Goal: Check status: Check status

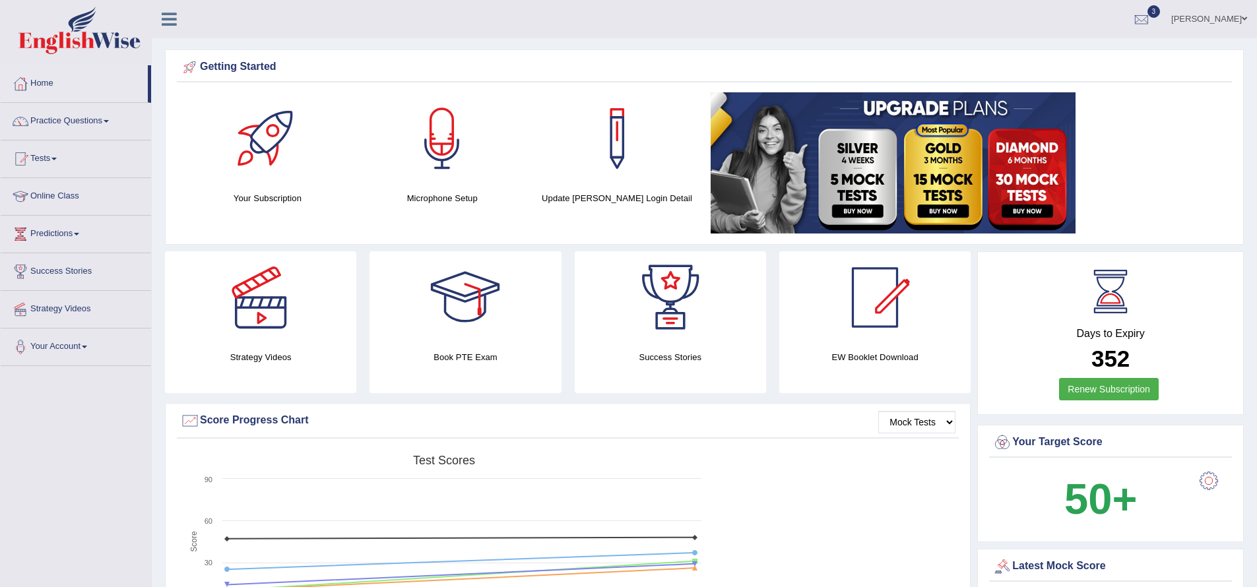
click at [57, 159] on span at bounding box center [53, 159] width 5 height 3
click at [81, 214] on link "Take Mock Test" at bounding box center [85, 213] width 123 height 24
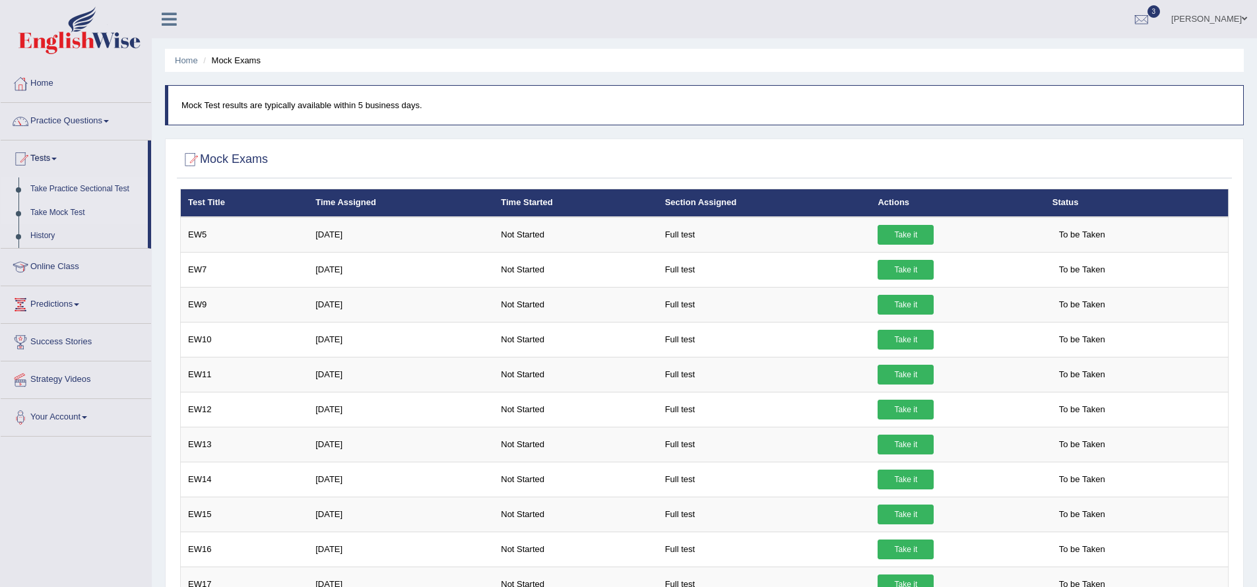
click at [111, 185] on link "Take Practice Sectional Test" at bounding box center [85, 190] width 123 height 24
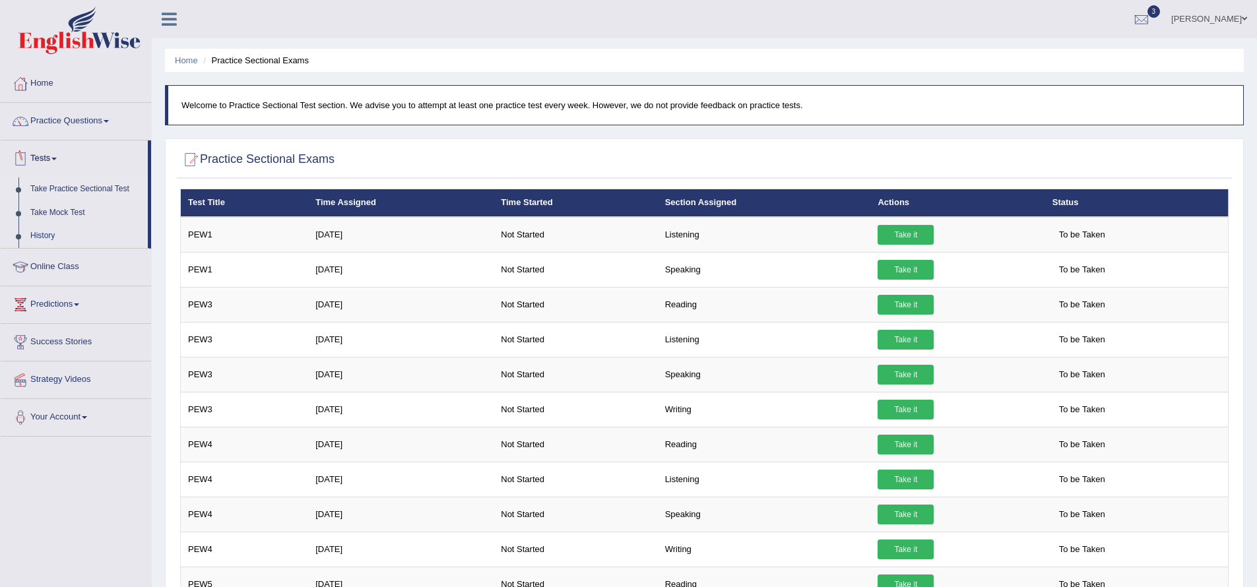
click at [57, 158] on span at bounding box center [53, 159] width 5 height 3
click at [53, 237] on link "History" at bounding box center [85, 236] width 123 height 24
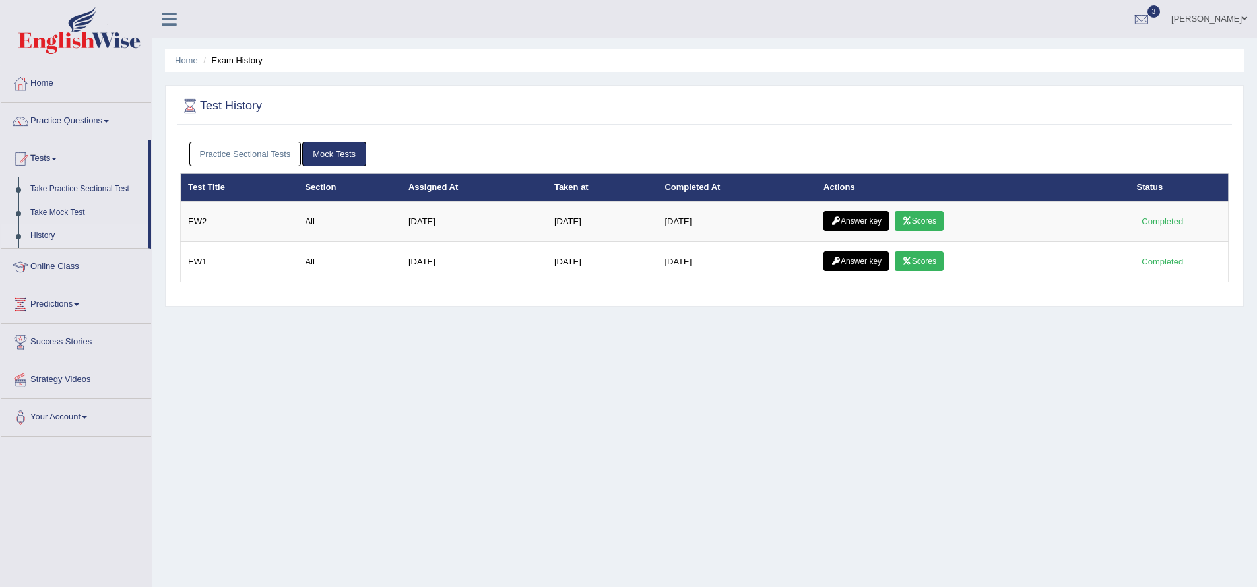
click at [253, 154] on link "Practice Sectional Tests" at bounding box center [245, 154] width 112 height 24
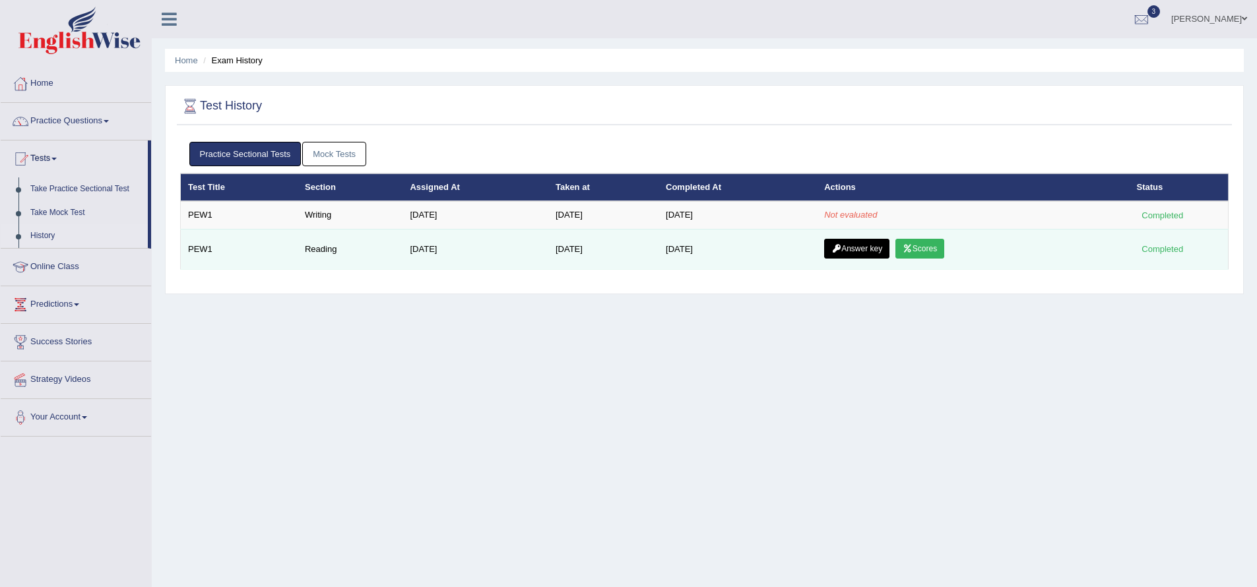
click at [925, 252] on link "Scores" at bounding box center [920, 249] width 49 height 20
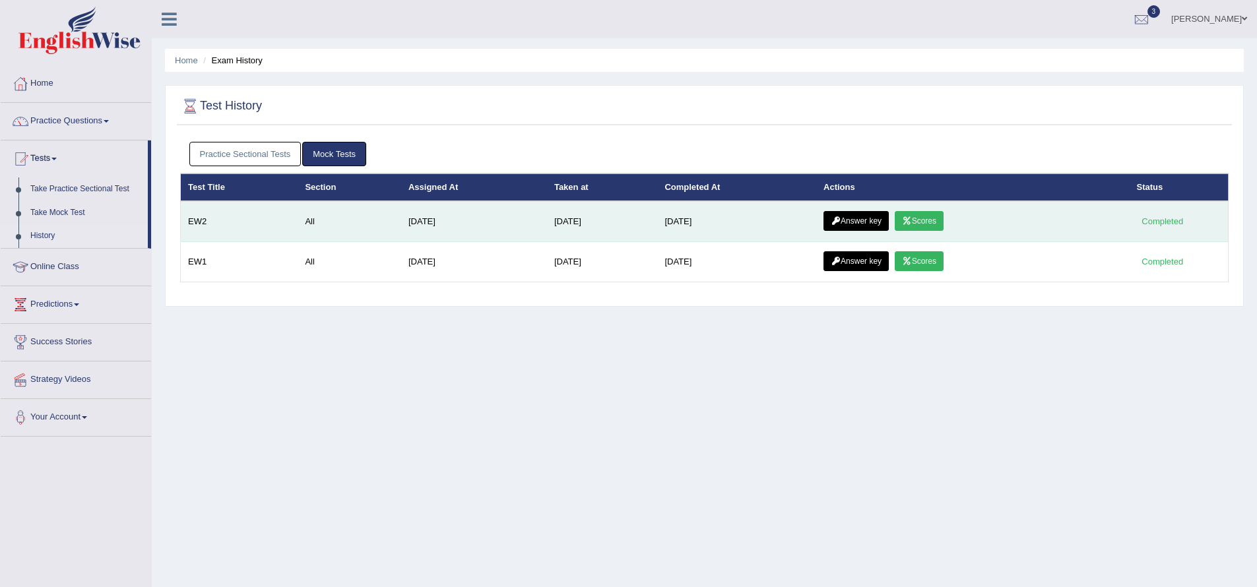
click at [865, 223] on link "Answer key" at bounding box center [856, 221] width 65 height 20
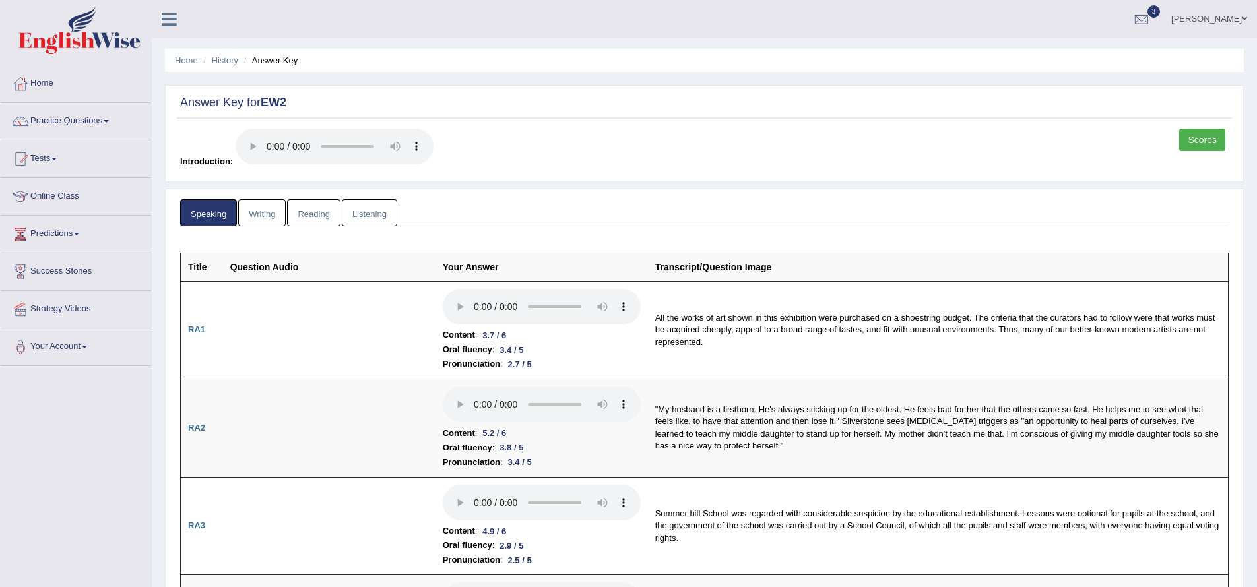
click at [257, 218] on link "Writing" at bounding box center [262, 212] width 48 height 27
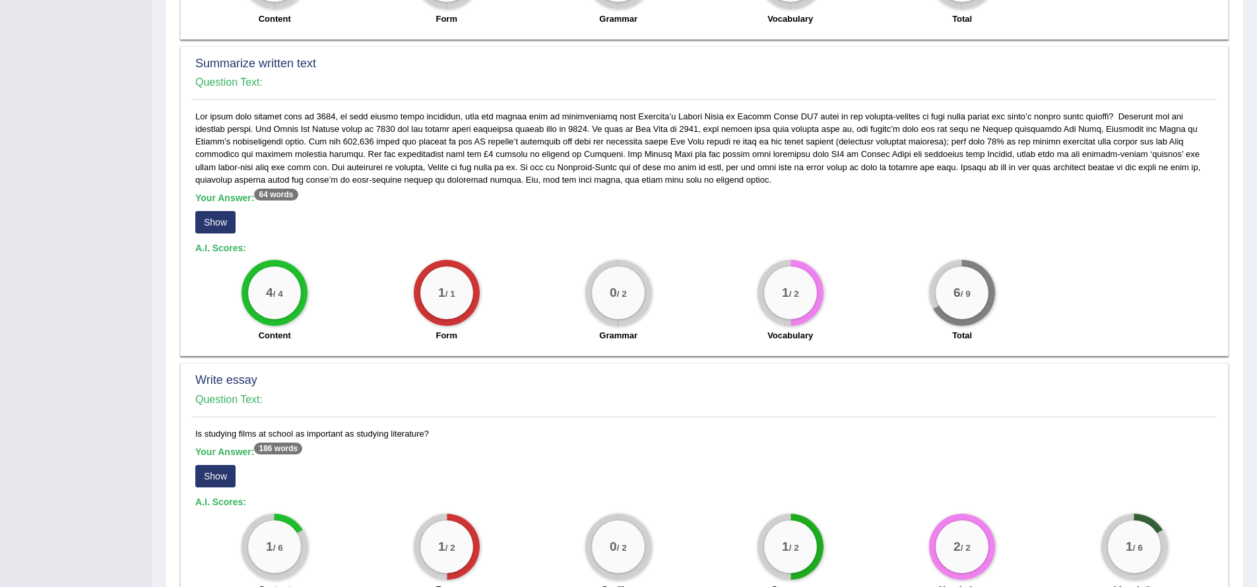
scroll to position [451, 0]
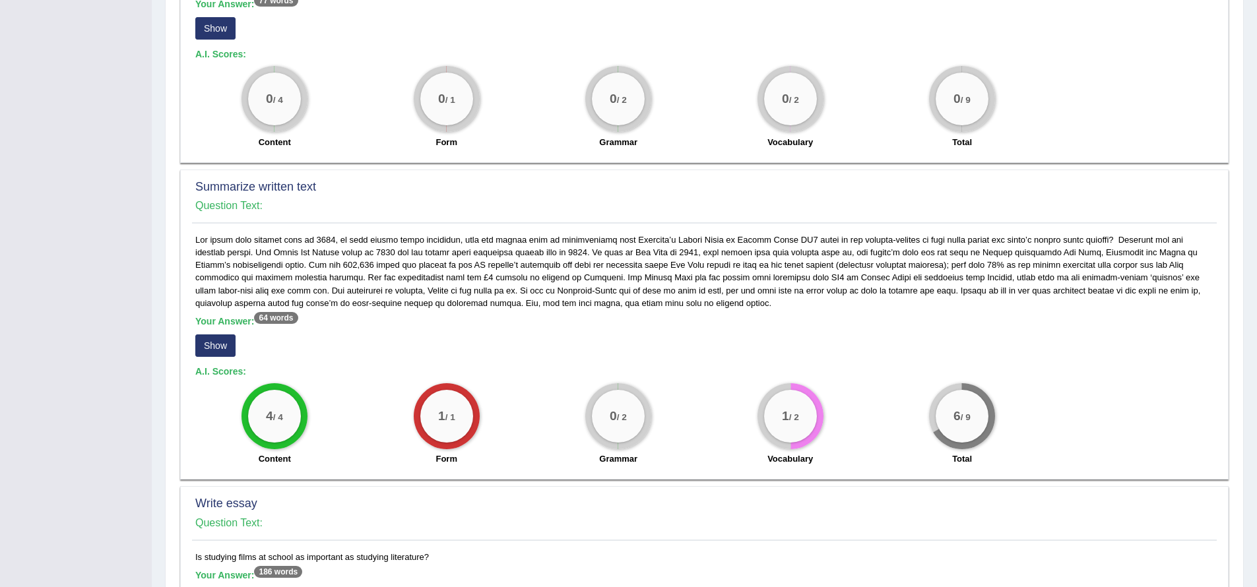
click at [212, 335] on button "Show" at bounding box center [215, 346] width 40 height 22
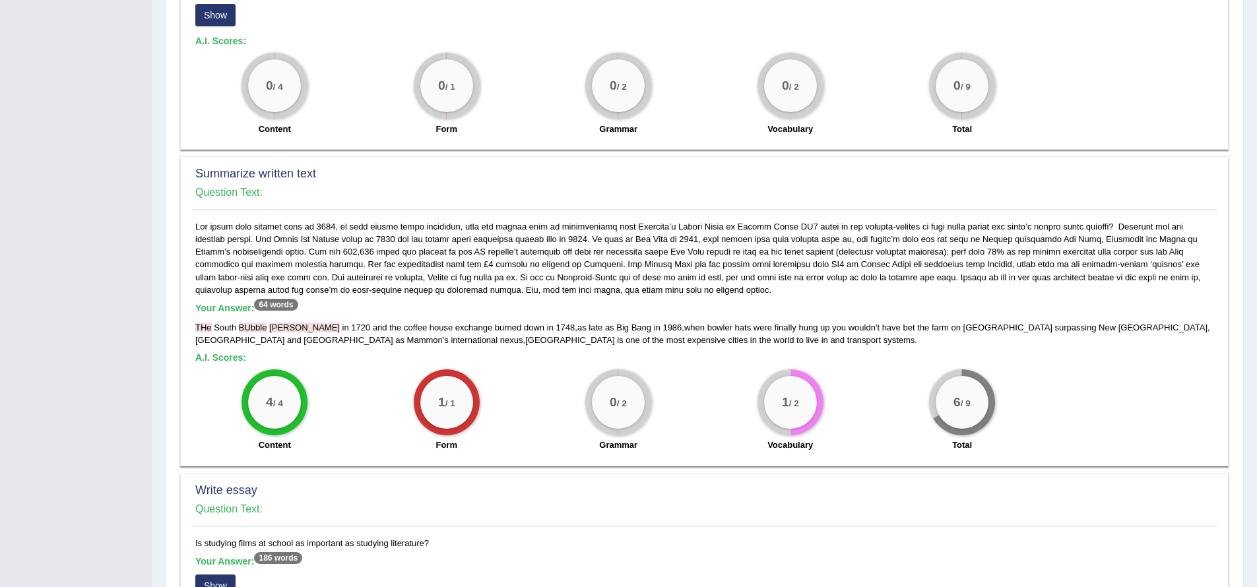
scroll to position [296, 0]
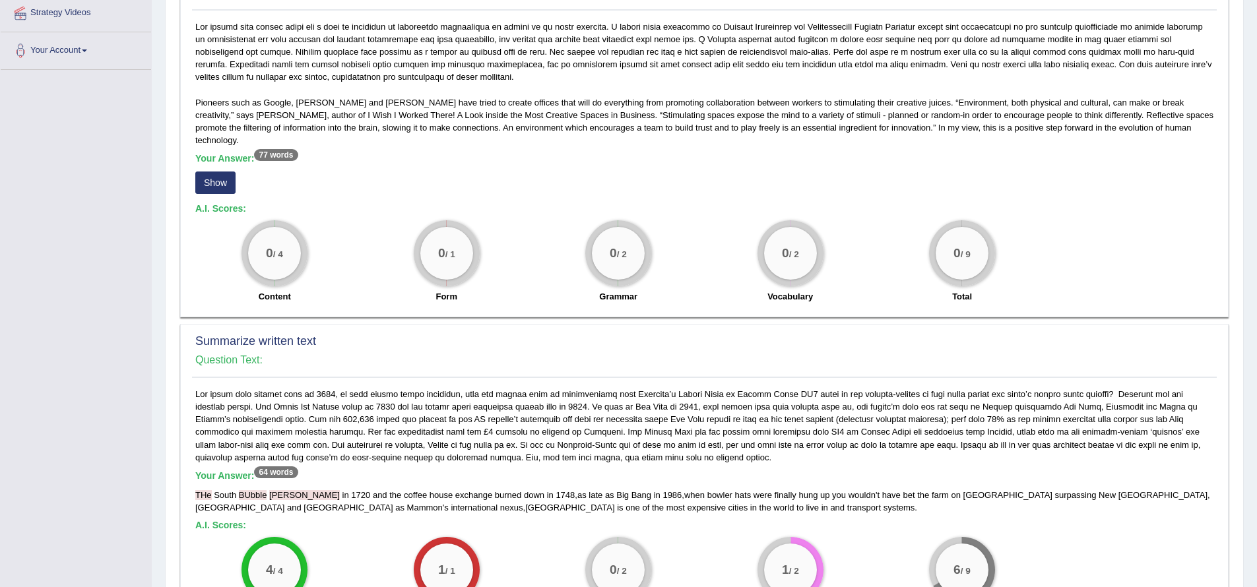
click at [220, 172] on button "Show" at bounding box center [215, 183] width 40 height 22
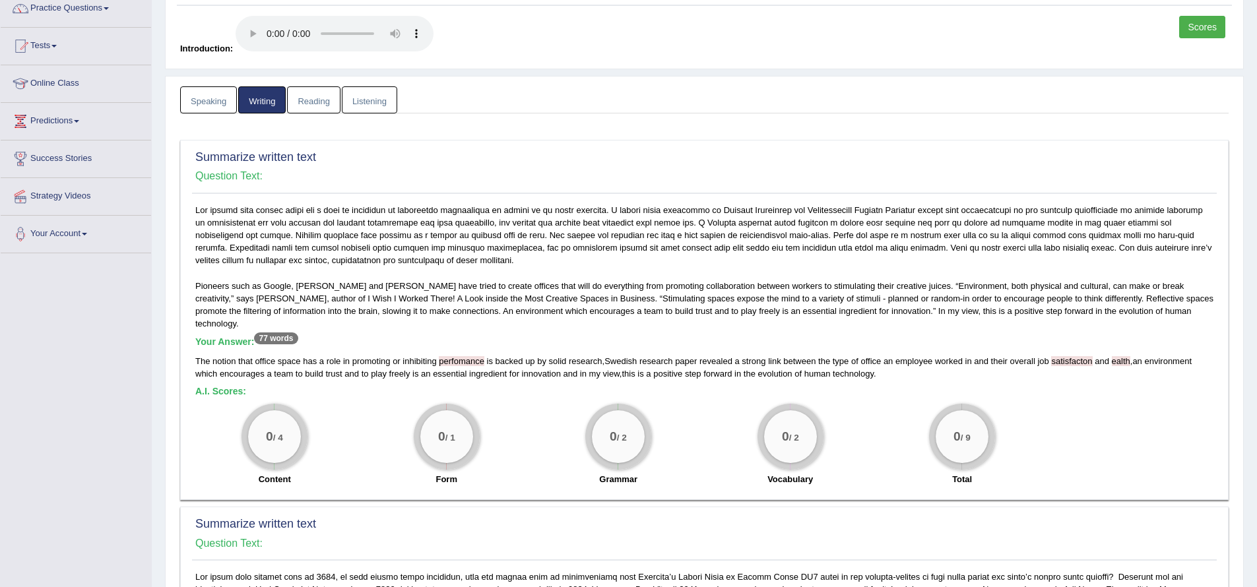
scroll to position [106, 0]
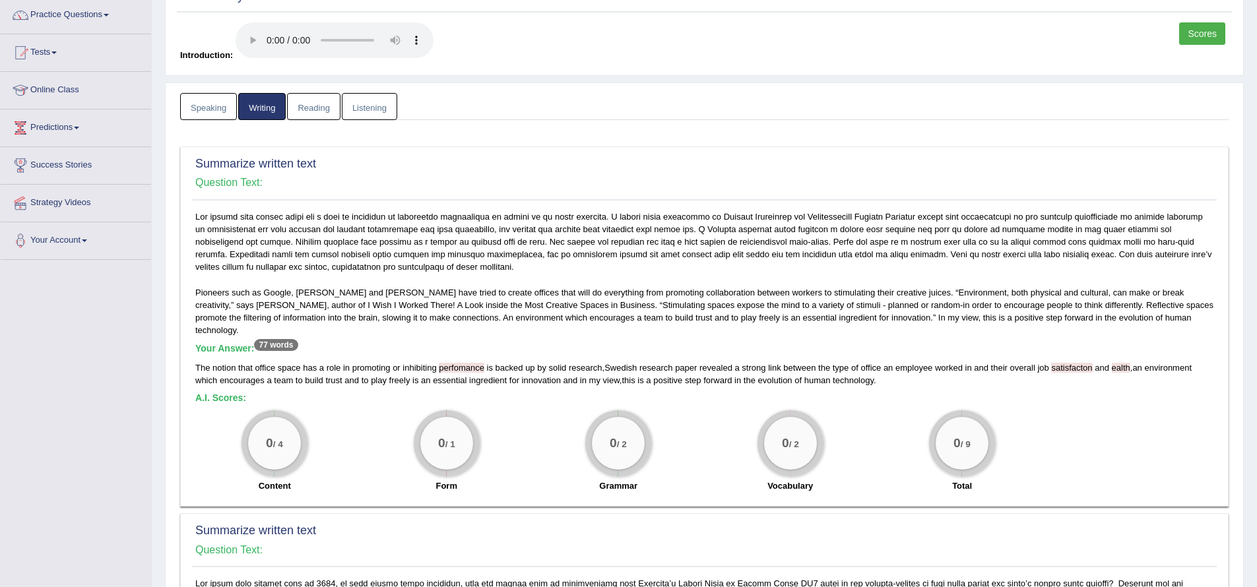
click at [315, 107] on link "Reading" at bounding box center [313, 106] width 53 height 27
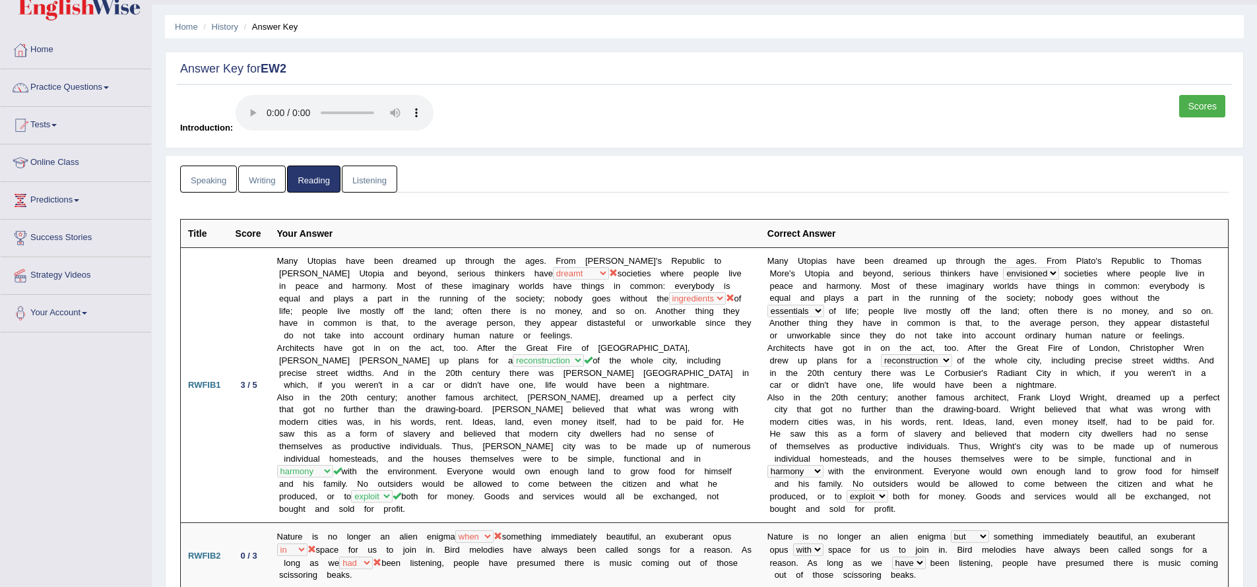
scroll to position [0, 0]
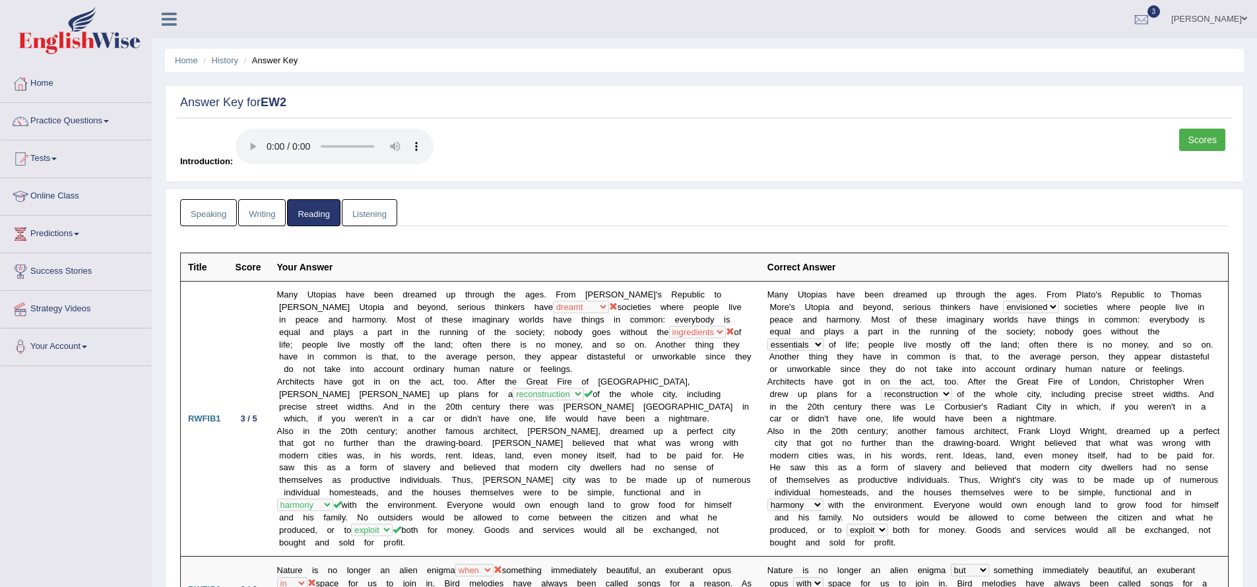
click at [353, 220] on link "Listening" at bounding box center [369, 212] width 55 height 27
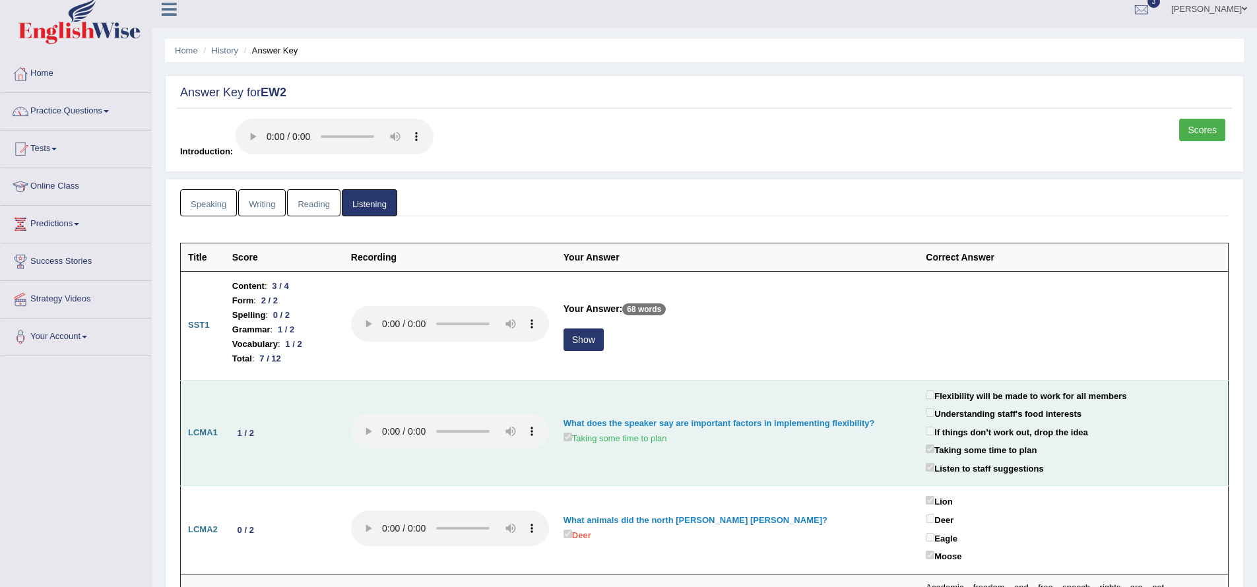
scroll to position [78, 0]
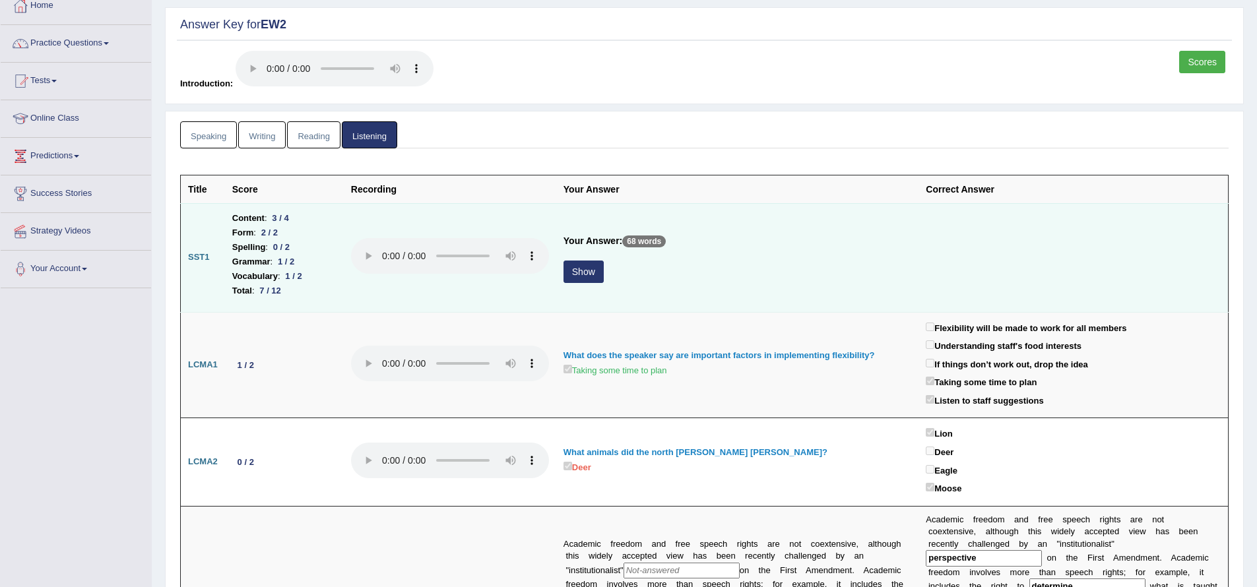
click at [570, 277] on button "Show" at bounding box center [584, 272] width 40 height 22
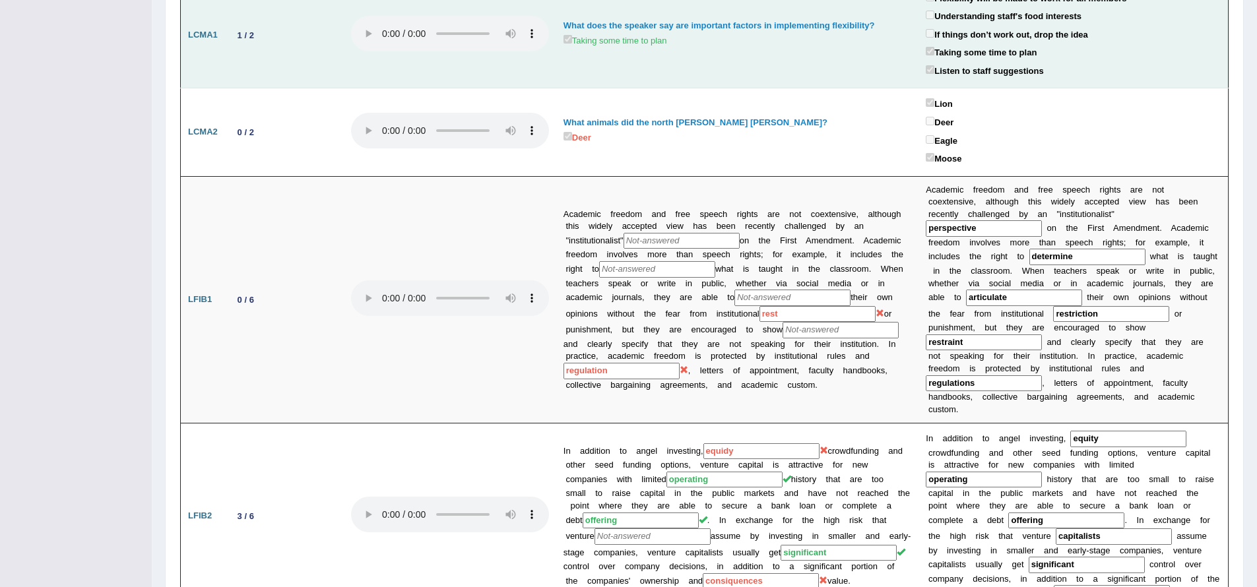
scroll to position [0, 0]
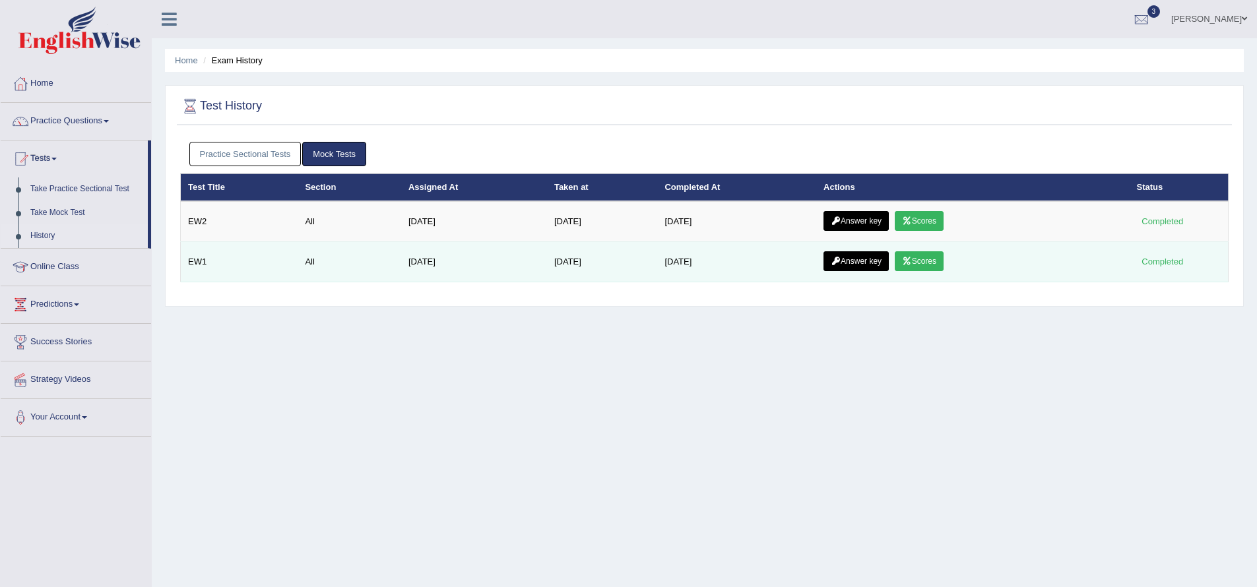
click at [944, 257] on link "Scores" at bounding box center [919, 261] width 49 height 20
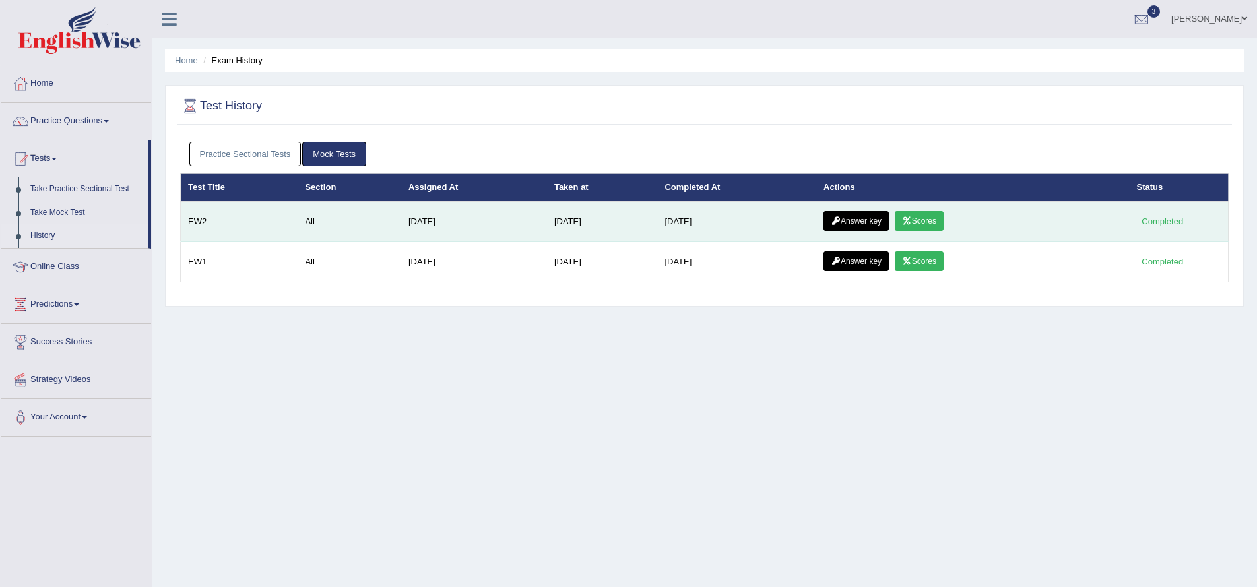
click at [925, 226] on link "Scores" at bounding box center [919, 221] width 49 height 20
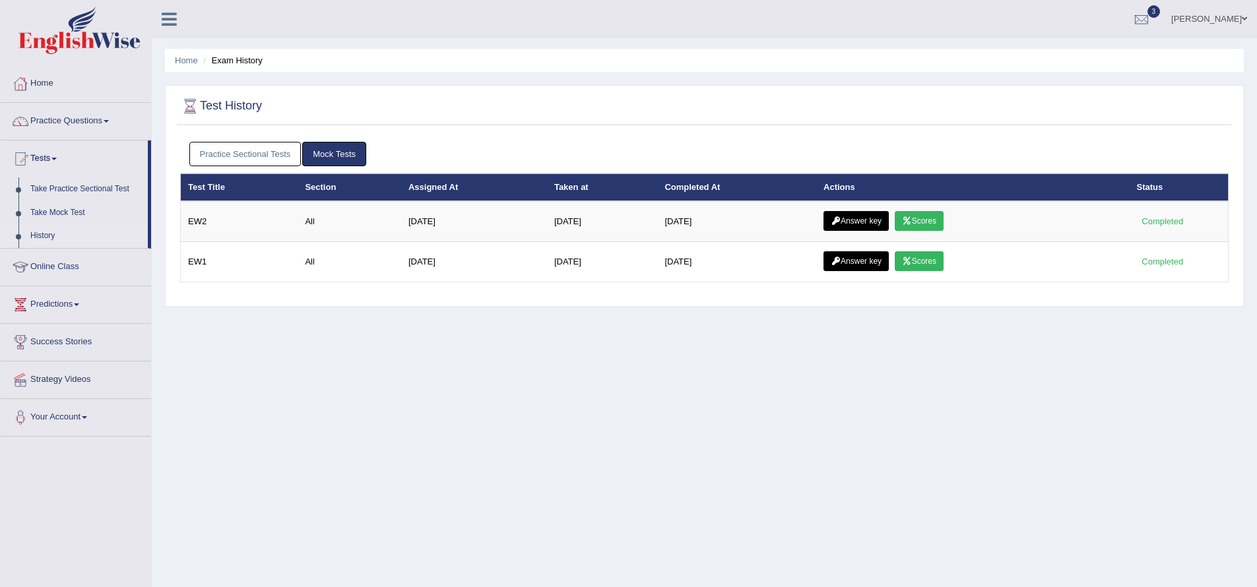
click at [322, 149] on link "Mock Tests" at bounding box center [334, 154] width 64 height 24
click at [289, 160] on link "Practice Sectional Tests" at bounding box center [245, 154] width 112 height 24
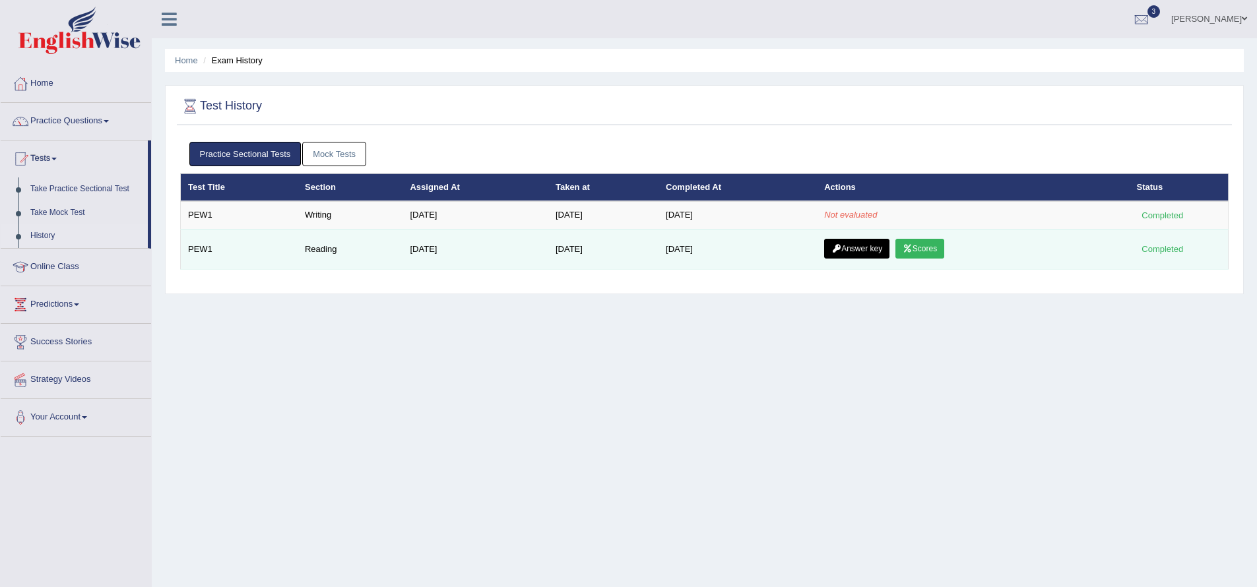
click at [944, 254] on link "Scores" at bounding box center [920, 249] width 49 height 20
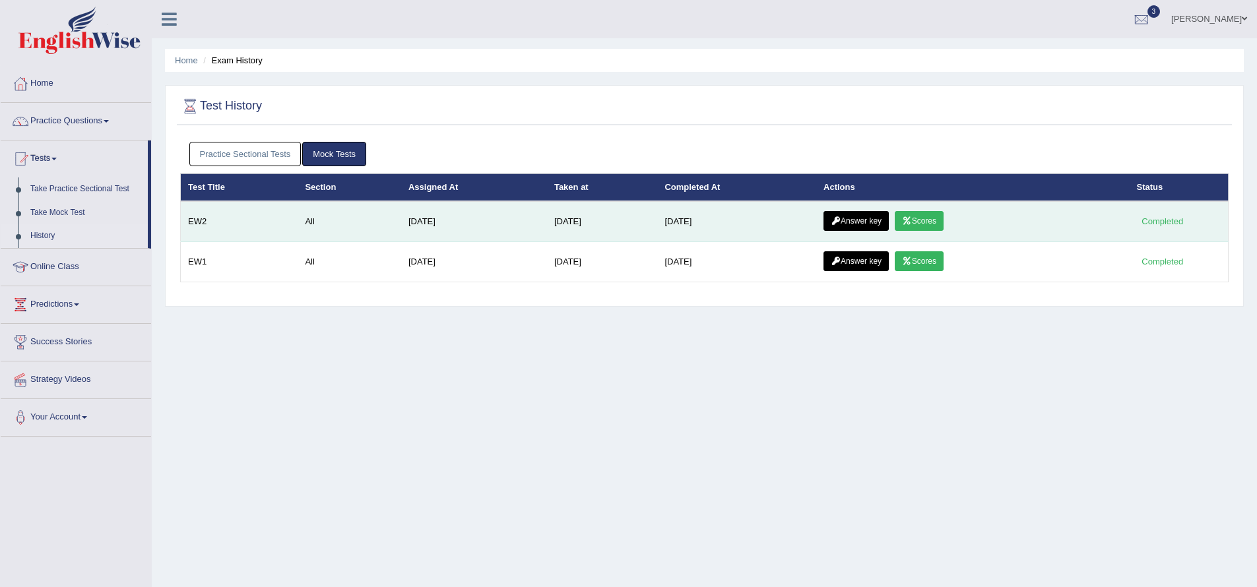
click at [944, 224] on link "Scores" at bounding box center [919, 221] width 49 height 20
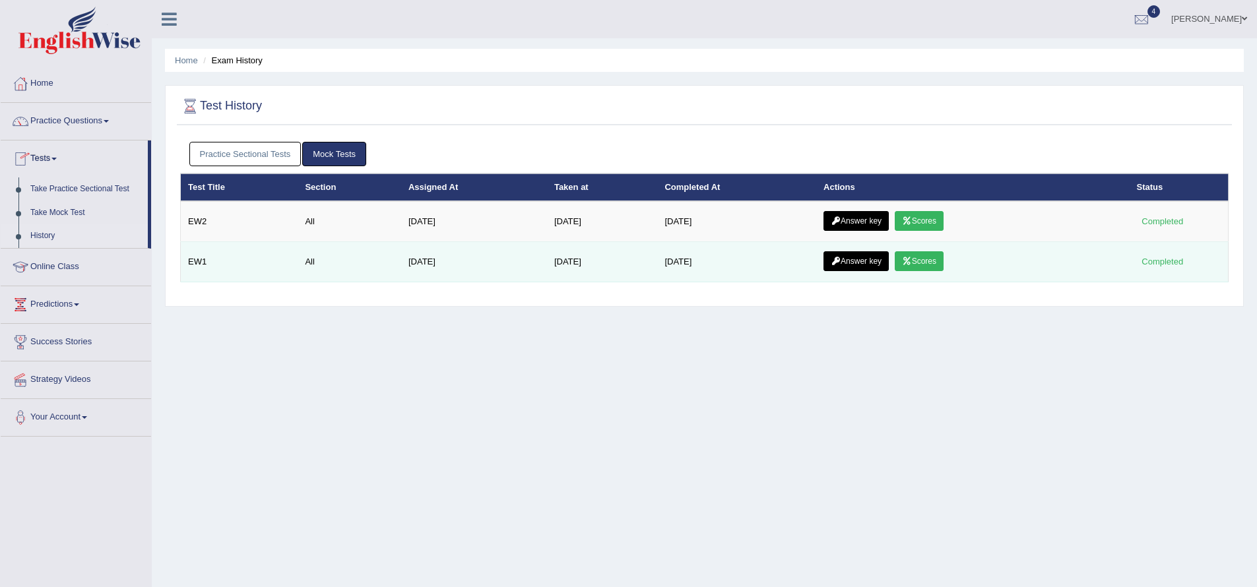
click at [940, 264] on link "Scores" at bounding box center [919, 261] width 49 height 20
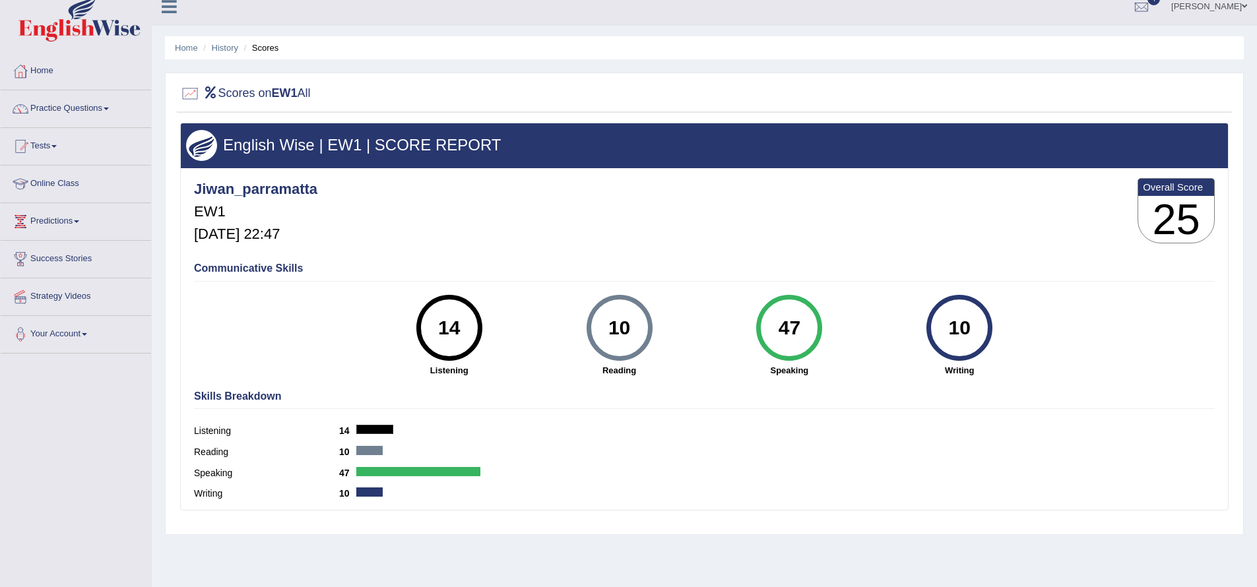
scroll to position [106, 0]
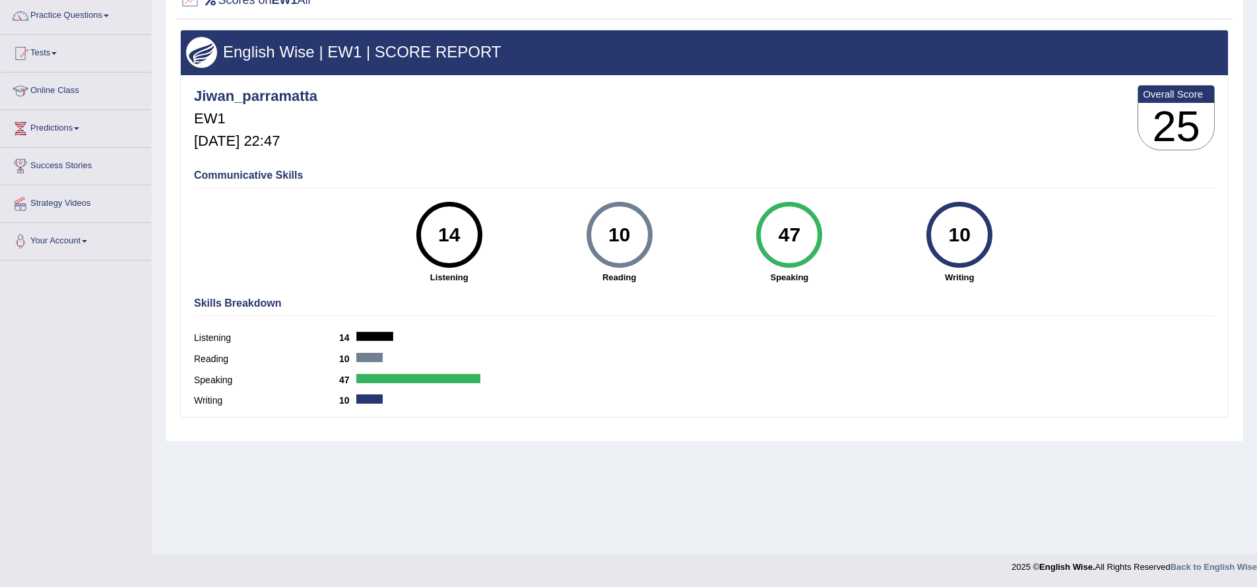
click at [208, 338] on label "Listening" at bounding box center [266, 338] width 145 height 14
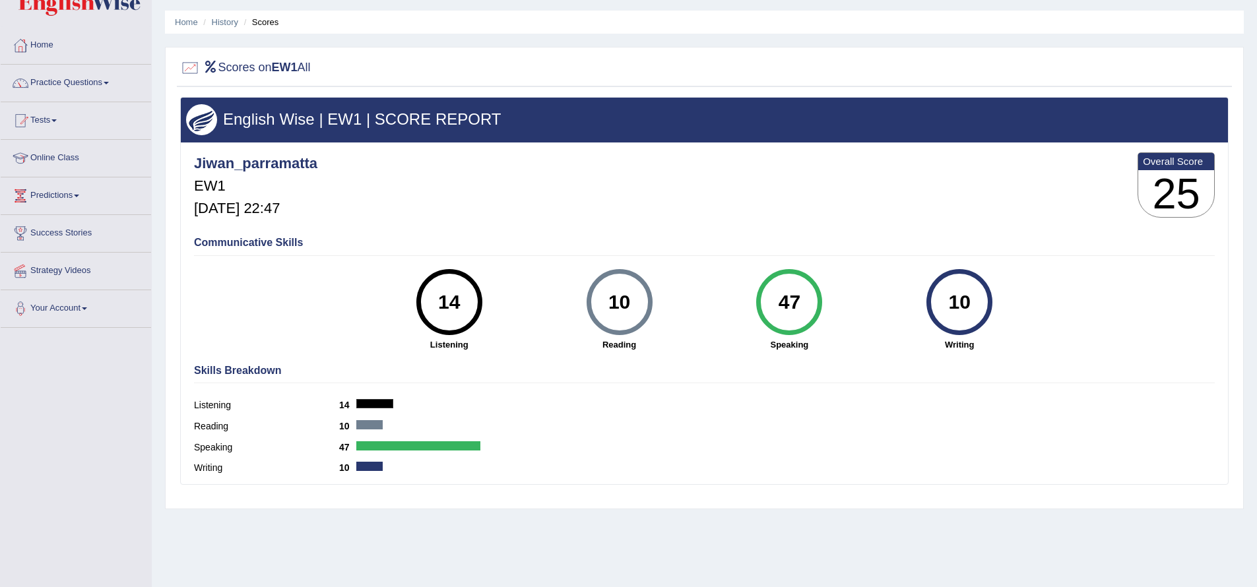
scroll to position [0, 0]
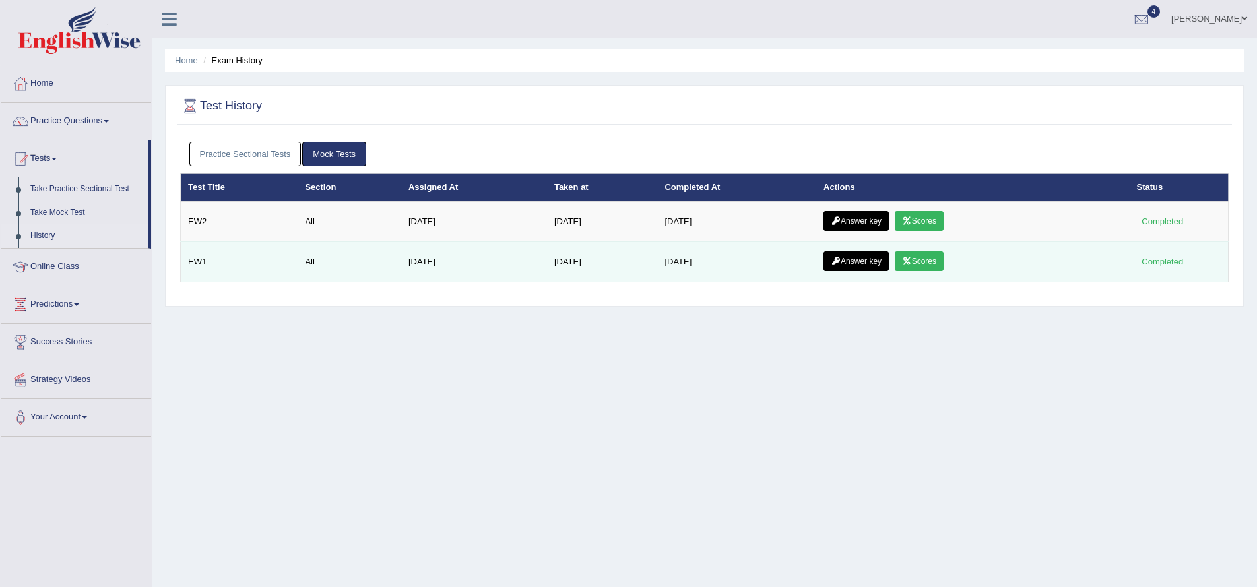
click at [923, 257] on link "Scores" at bounding box center [919, 261] width 49 height 20
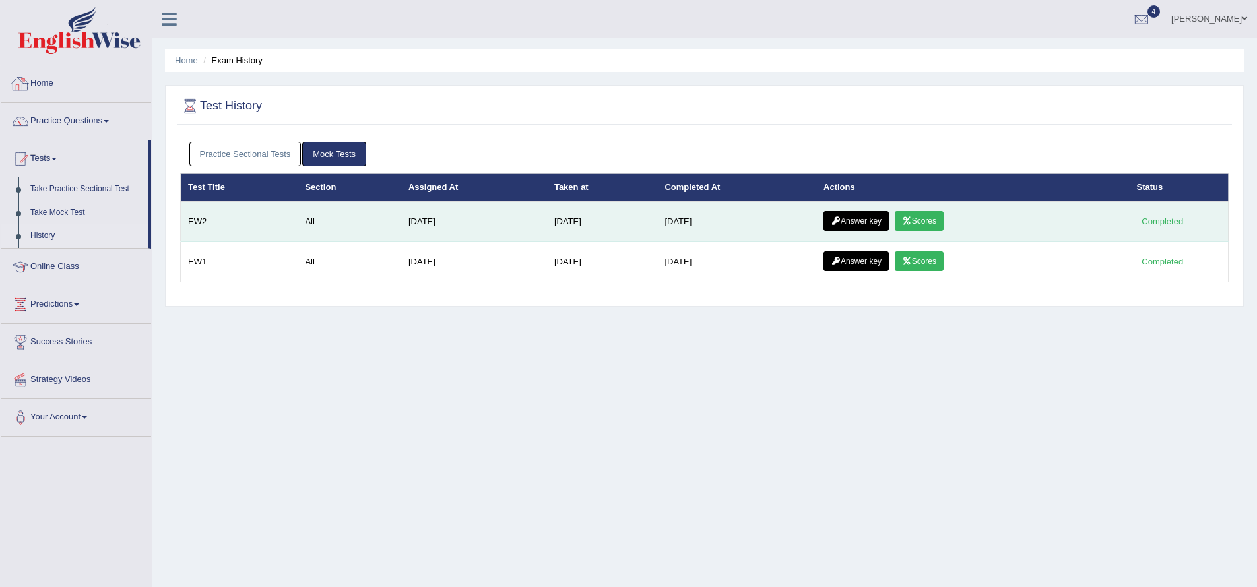
click at [928, 219] on link "Scores" at bounding box center [919, 221] width 49 height 20
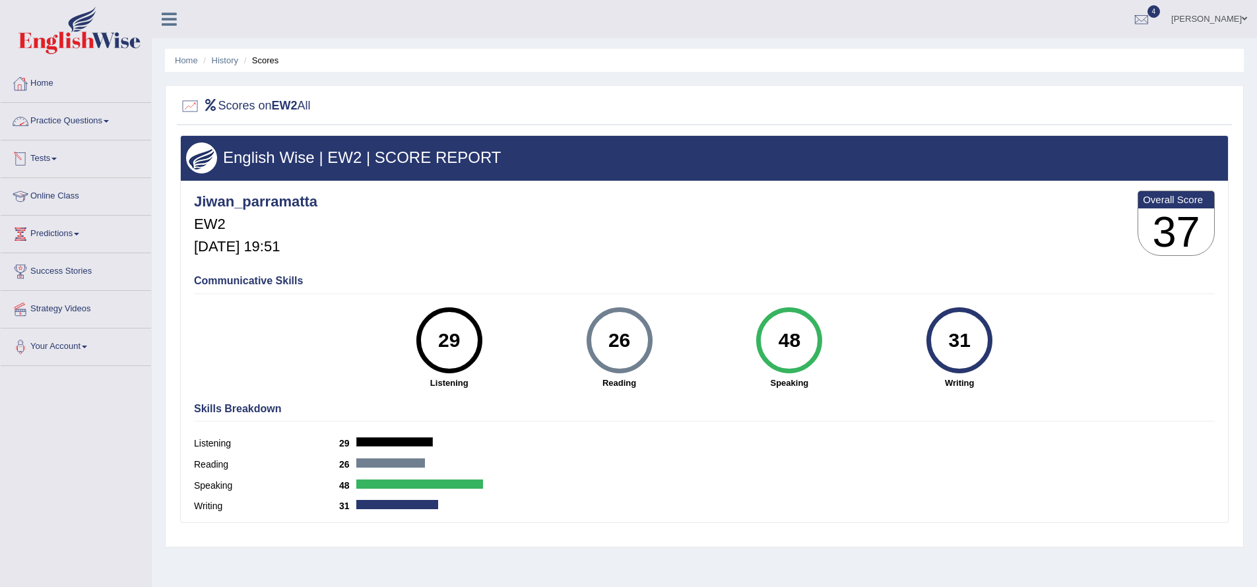
click at [59, 160] on link "Tests" at bounding box center [76, 157] width 150 height 33
click at [72, 242] on link "History" at bounding box center [85, 236] width 123 height 24
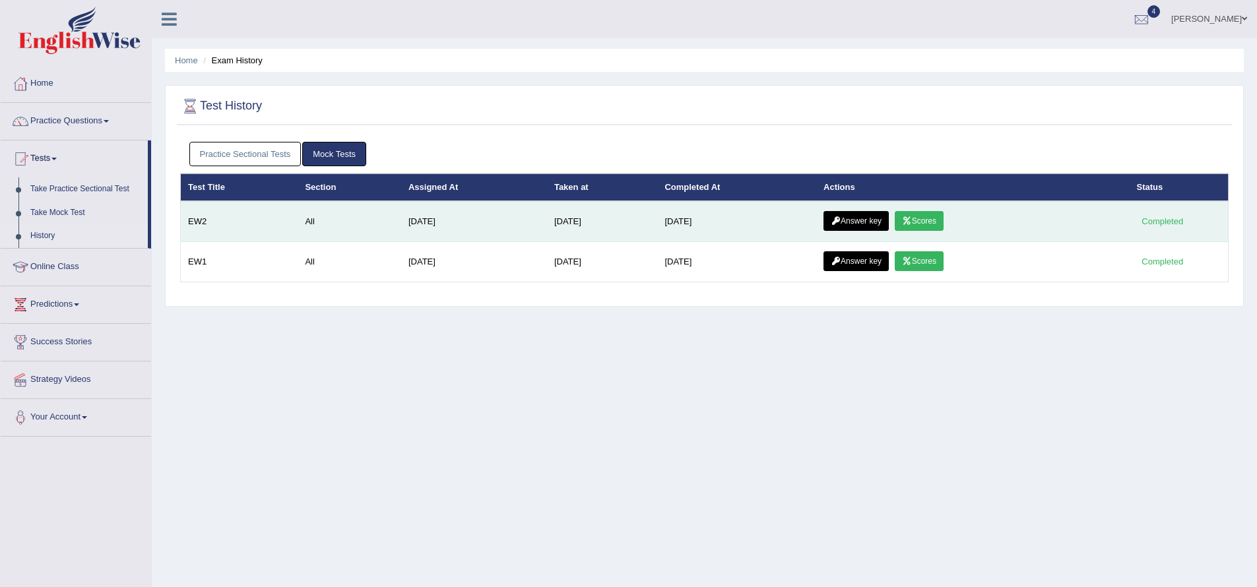
click at [912, 219] on icon at bounding box center [907, 221] width 10 height 8
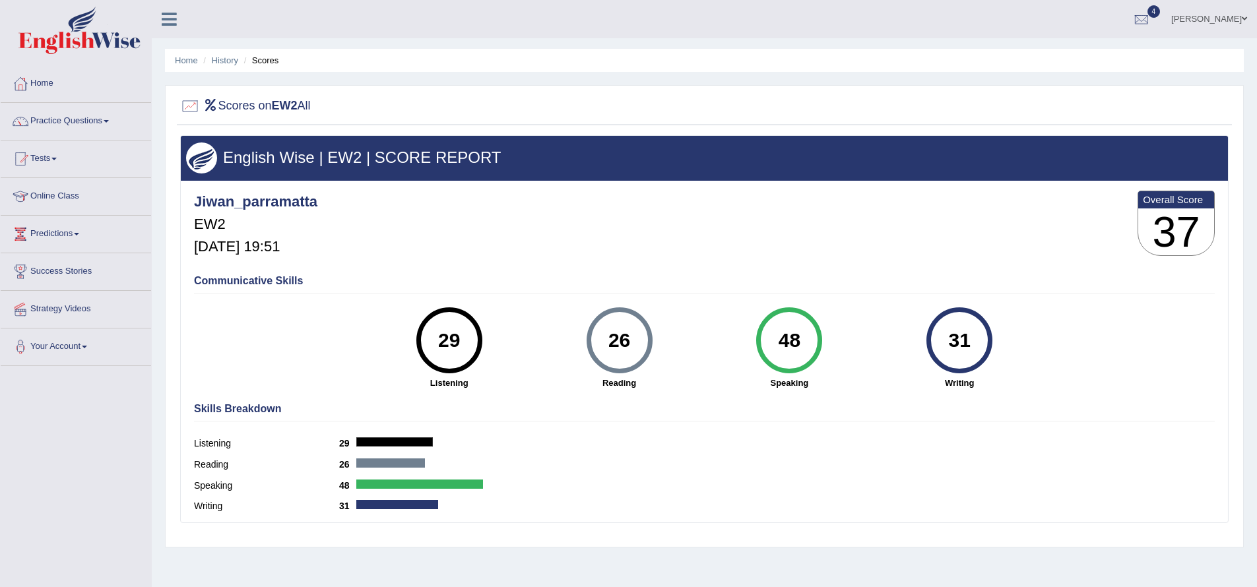
click at [212, 447] on label "Listening" at bounding box center [266, 444] width 145 height 14
click at [204, 483] on label "Speaking" at bounding box center [266, 486] width 145 height 14
click at [204, 463] on label "Reading" at bounding box center [266, 465] width 145 height 14
click at [202, 508] on label "Writing" at bounding box center [266, 507] width 145 height 14
click at [1178, 222] on h3 "37" at bounding box center [1177, 233] width 76 height 48
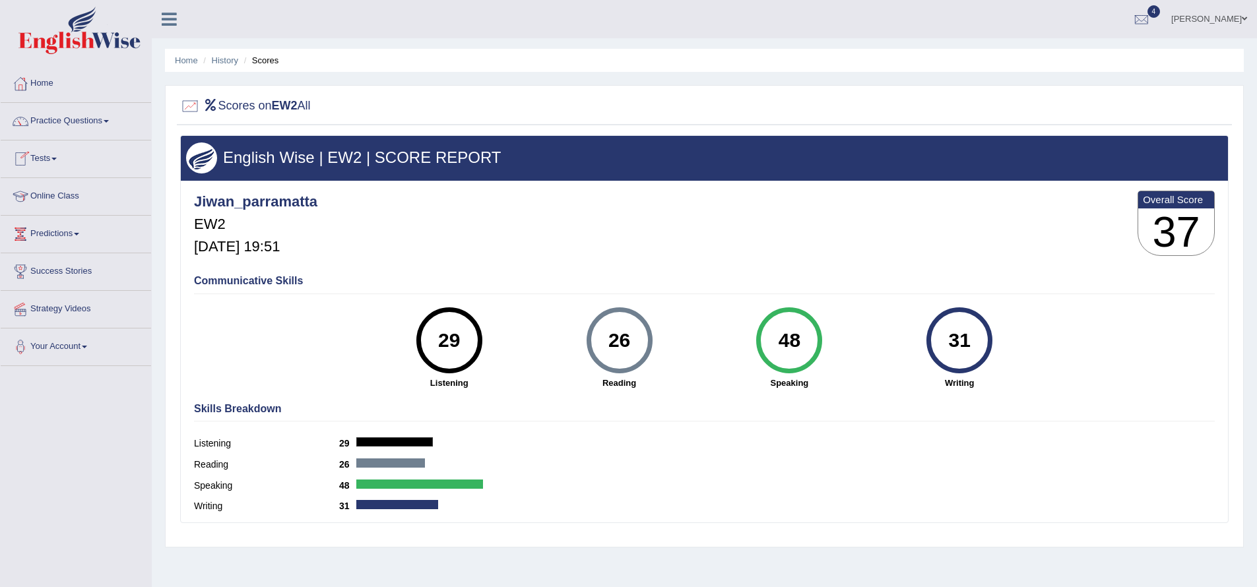
click at [57, 159] on span at bounding box center [53, 159] width 5 height 3
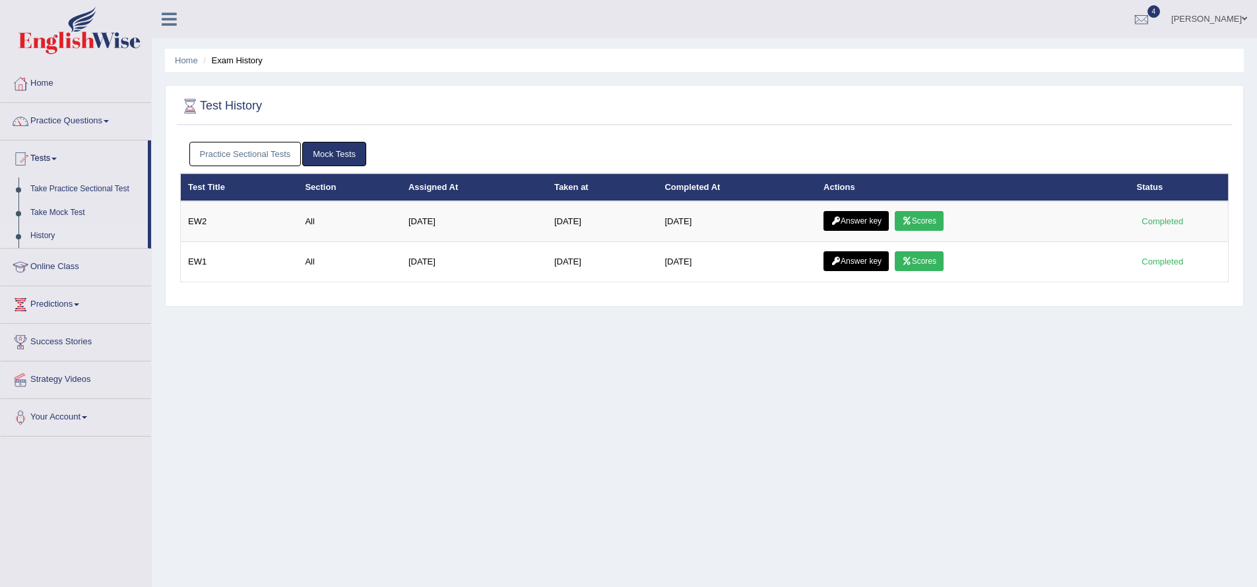
click at [273, 156] on link "Practice Sectional Tests" at bounding box center [245, 154] width 112 height 24
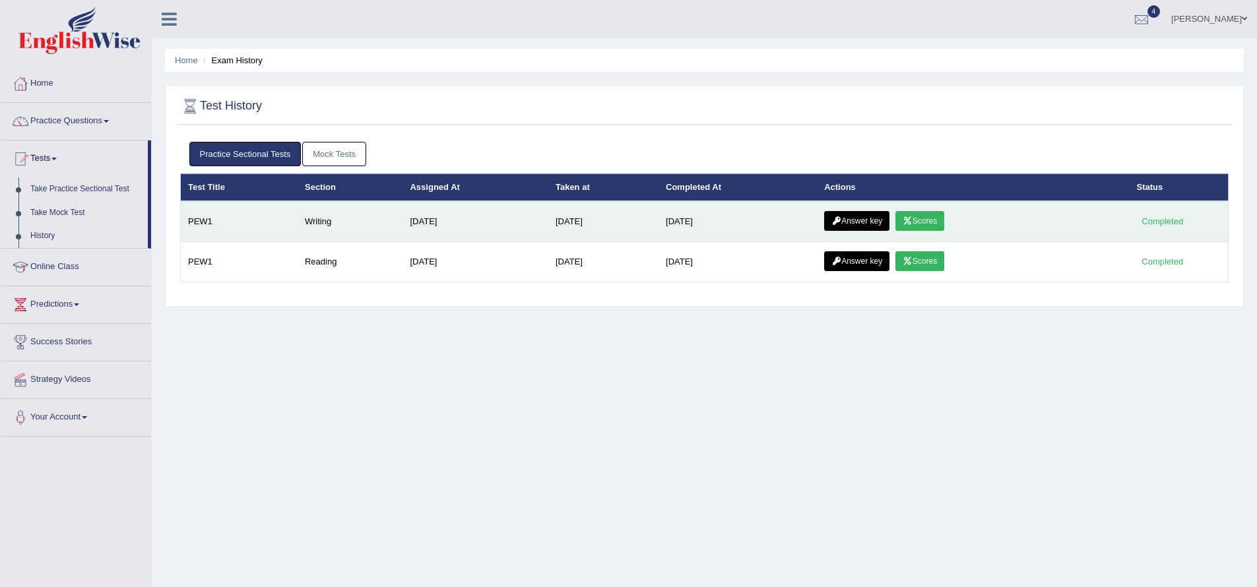
click at [939, 226] on link "Scores" at bounding box center [920, 221] width 49 height 20
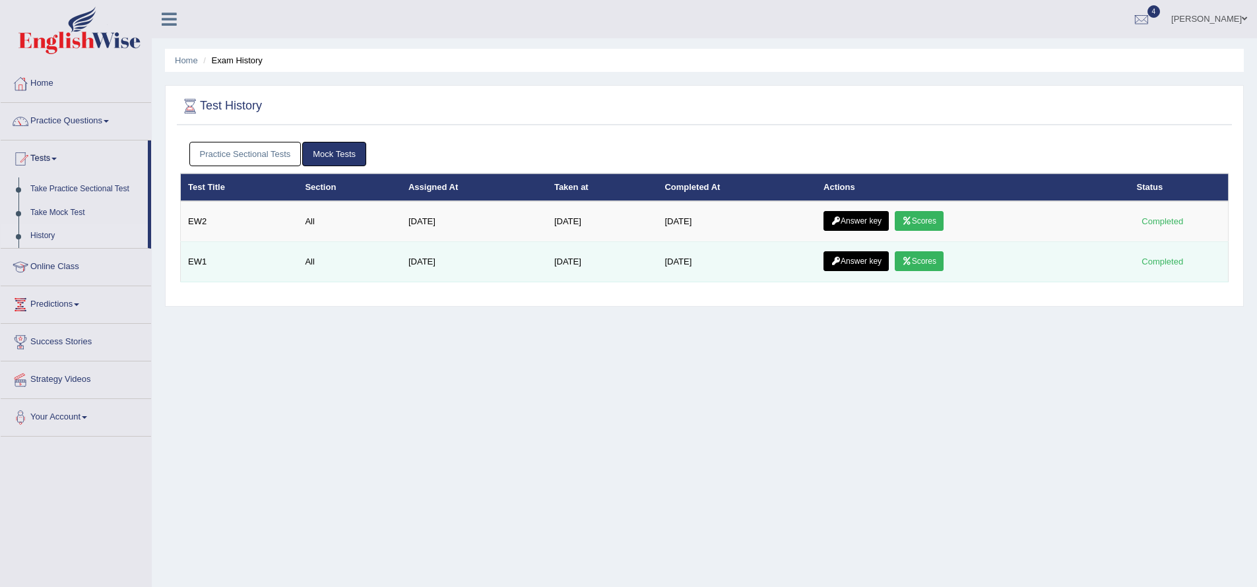
click at [933, 263] on link "Scores" at bounding box center [919, 261] width 49 height 20
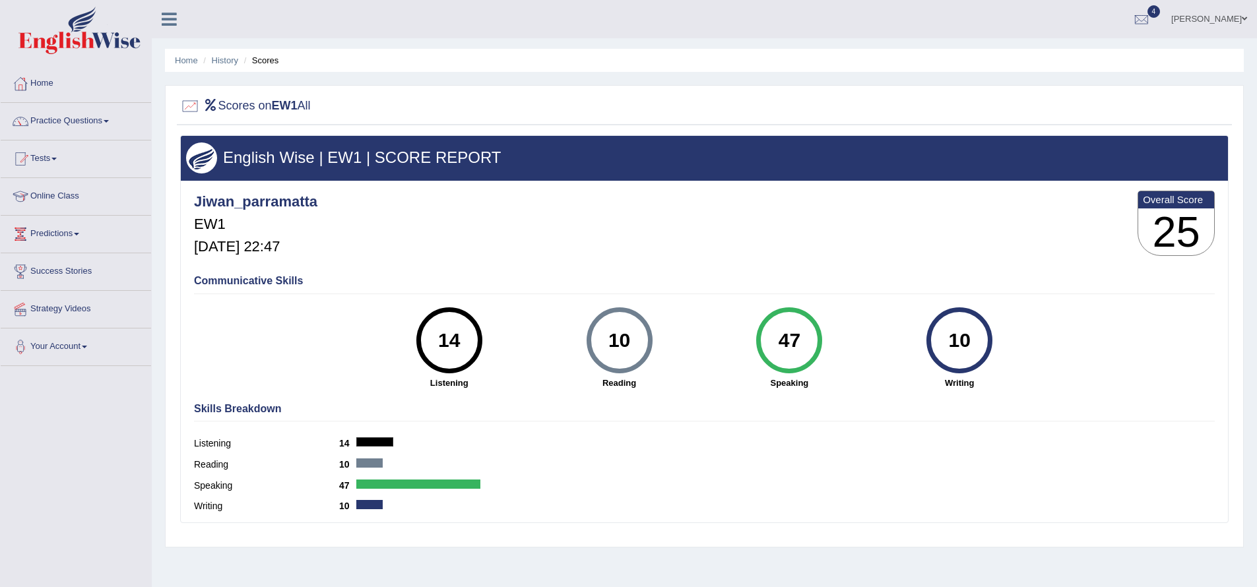
click at [354, 152] on h3 "English Wise | EW1 | SCORE REPORT" at bounding box center [704, 157] width 1037 height 17
click at [220, 108] on h2 "Scores on EW1 All" at bounding box center [245, 106] width 131 height 20
click at [213, 61] on link "History" at bounding box center [225, 60] width 26 height 10
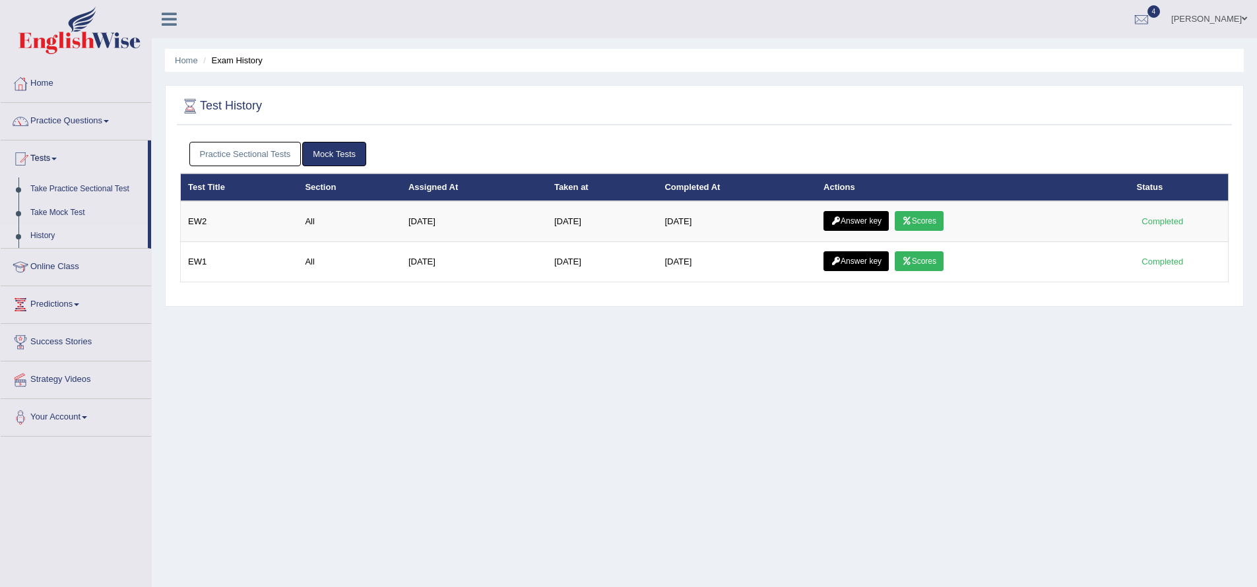
click at [341, 156] on link "Mock Tests" at bounding box center [334, 154] width 64 height 24
click at [340, 156] on link "Mock Tests" at bounding box center [334, 154] width 64 height 24
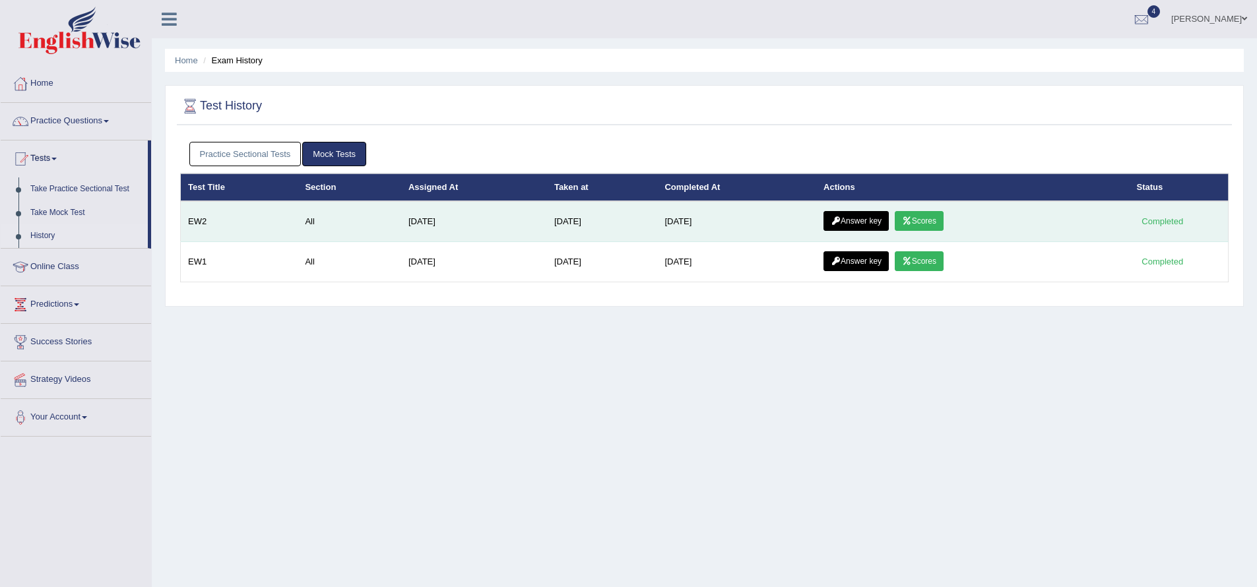
click at [927, 224] on link "Scores" at bounding box center [919, 221] width 49 height 20
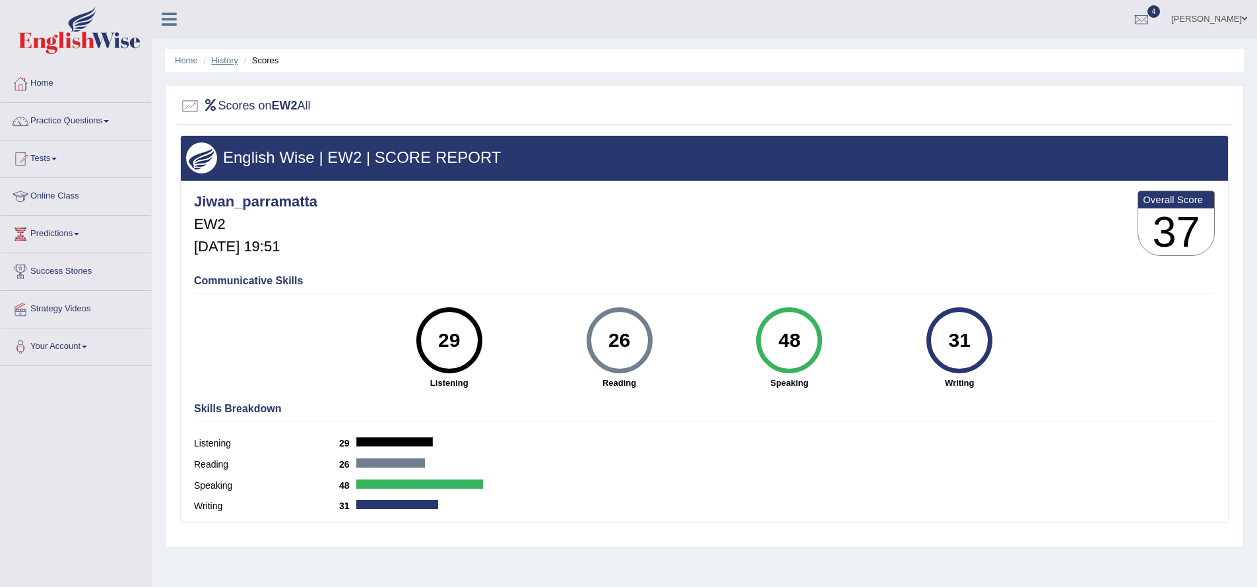
click at [233, 60] on link "History" at bounding box center [225, 60] width 26 height 10
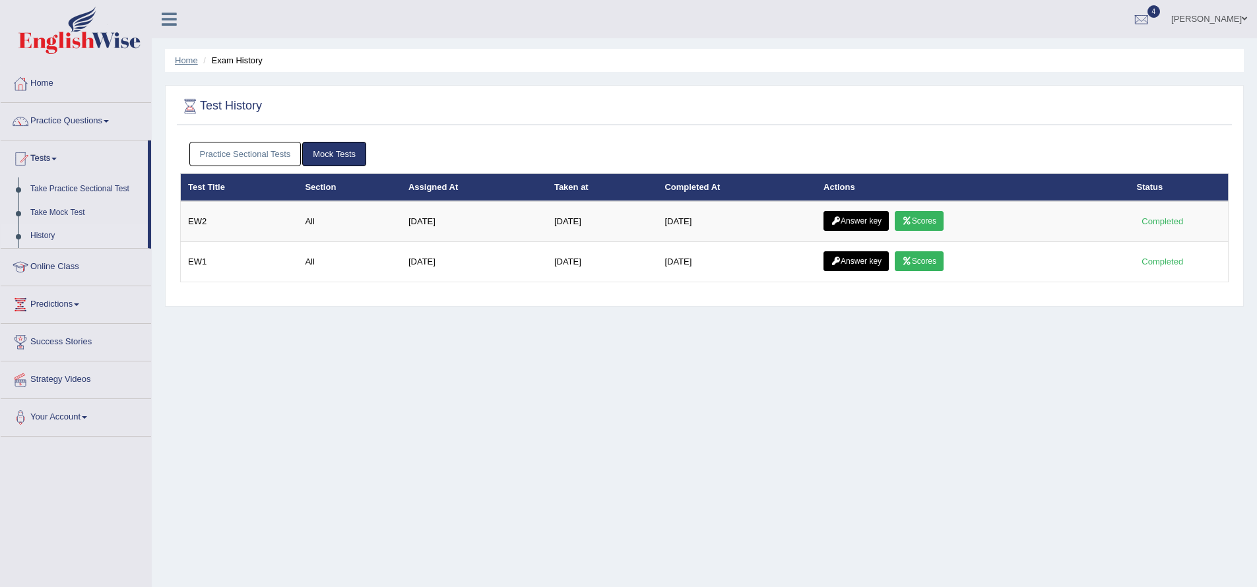
click at [189, 61] on link "Home" at bounding box center [186, 60] width 23 height 10
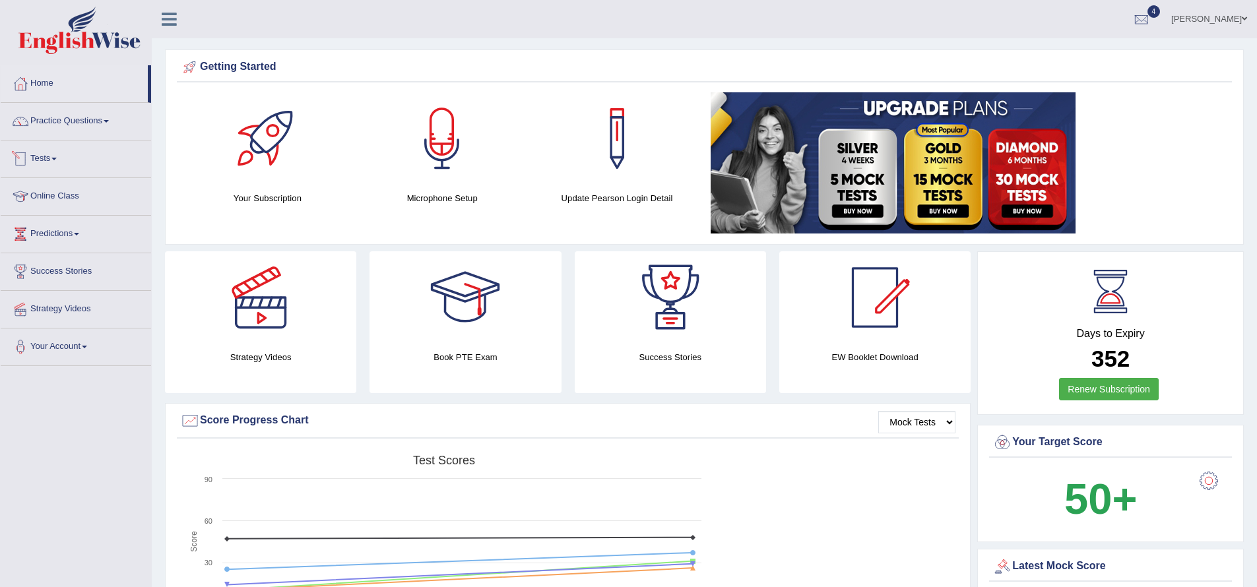
click at [61, 155] on link "Tests" at bounding box center [76, 157] width 150 height 33
click at [53, 236] on link "History" at bounding box center [85, 236] width 123 height 24
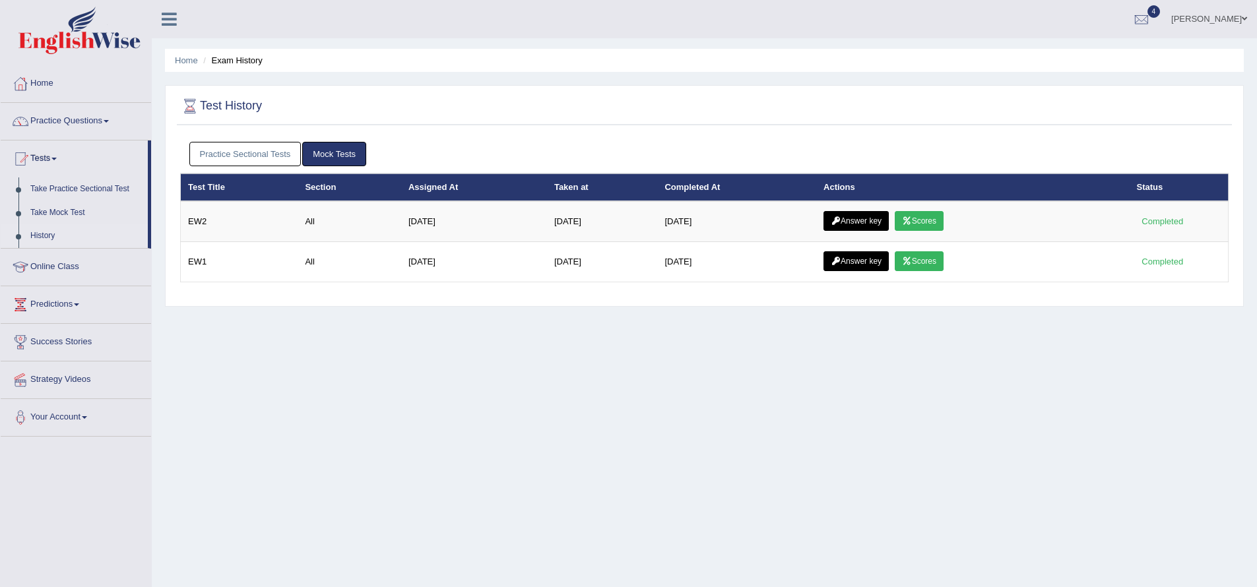
click at [271, 150] on link "Practice Sectional Tests" at bounding box center [245, 154] width 112 height 24
click at [331, 162] on link "Mock Tests" at bounding box center [334, 154] width 64 height 24
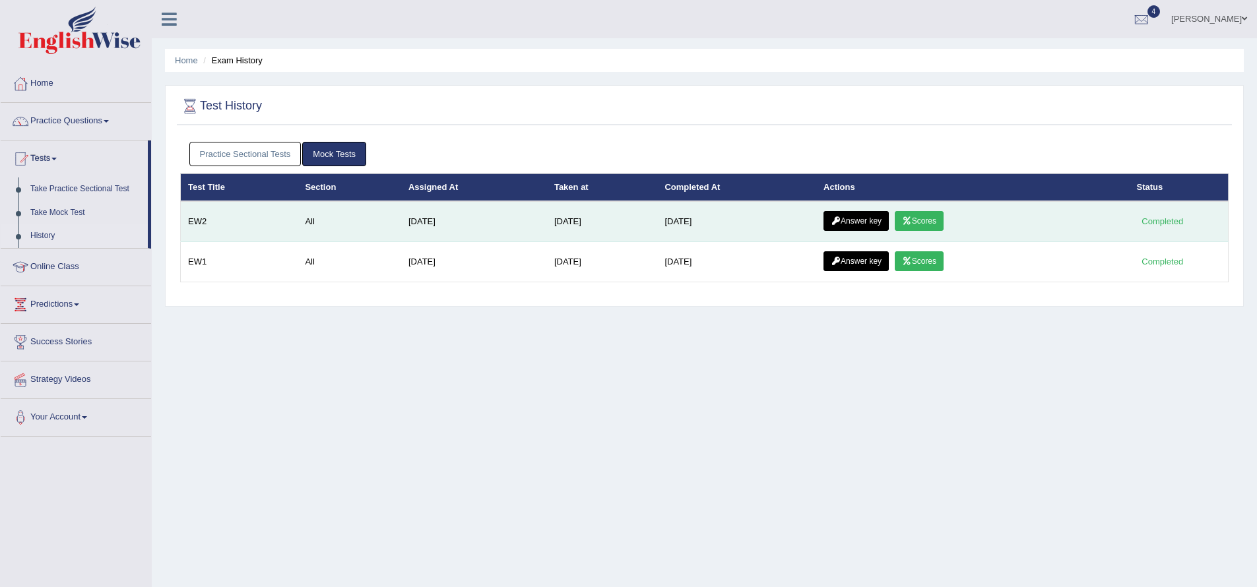
click at [930, 226] on link "Scores" at bounding box center [919, 221] width 49 height 20
